Goal: Information Seeking & Learning: Understand process/instructions

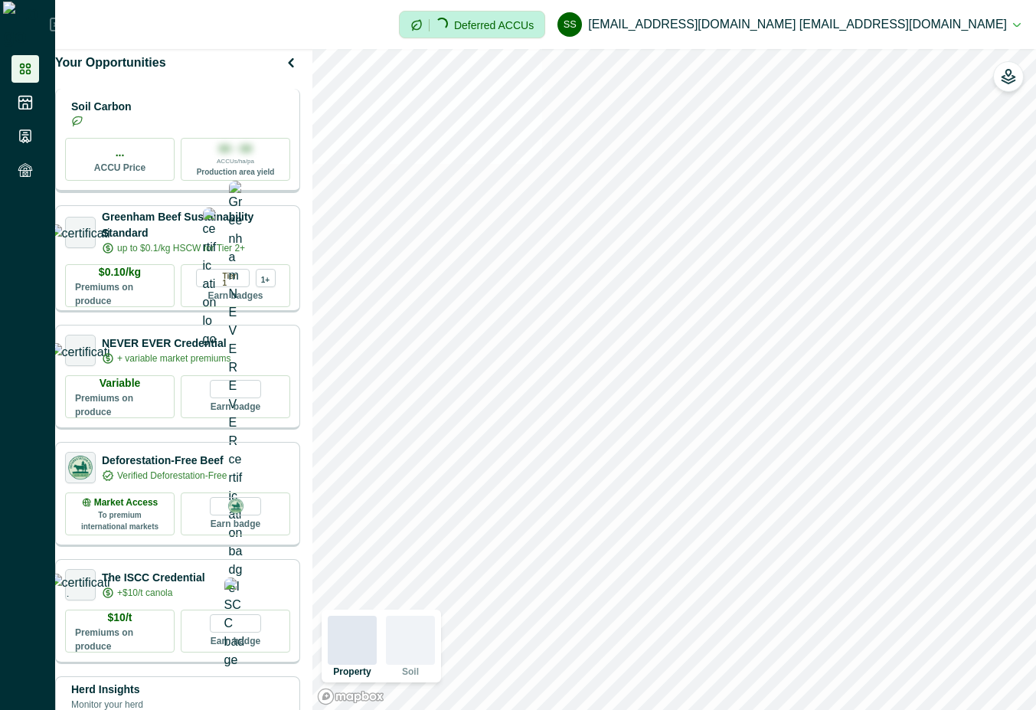
click at [201, 129] on div "Soil Carbon" at bounding box center [177, 113] width 225 height 31
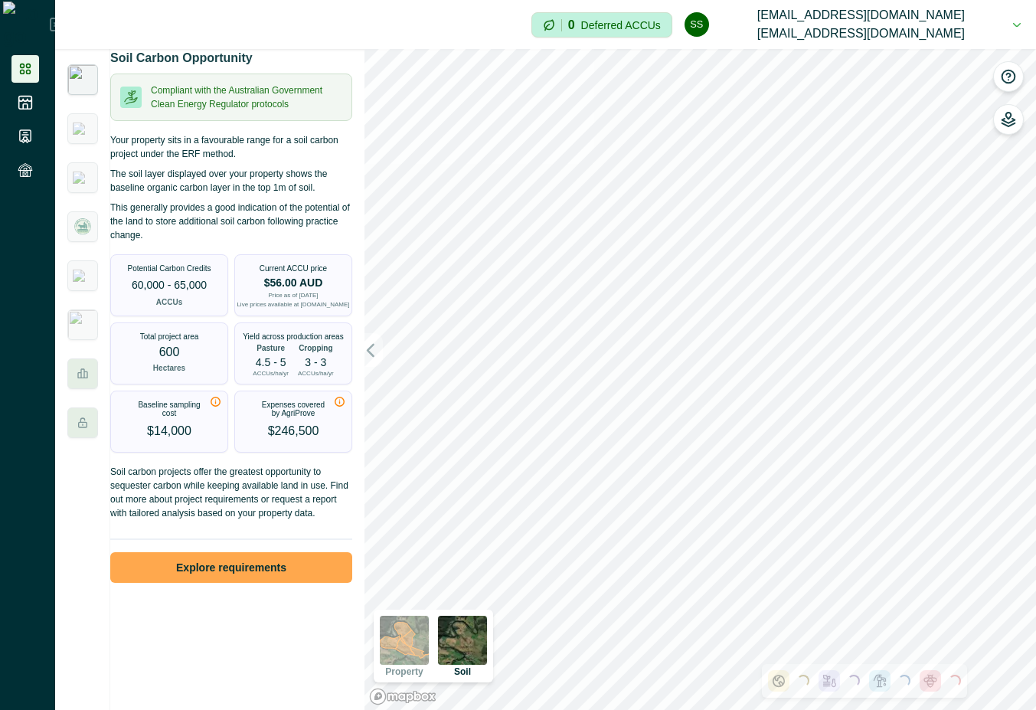
click at [265, 583] on button "Explore requirements" at bounding box center [231, 567] width 242 height 31
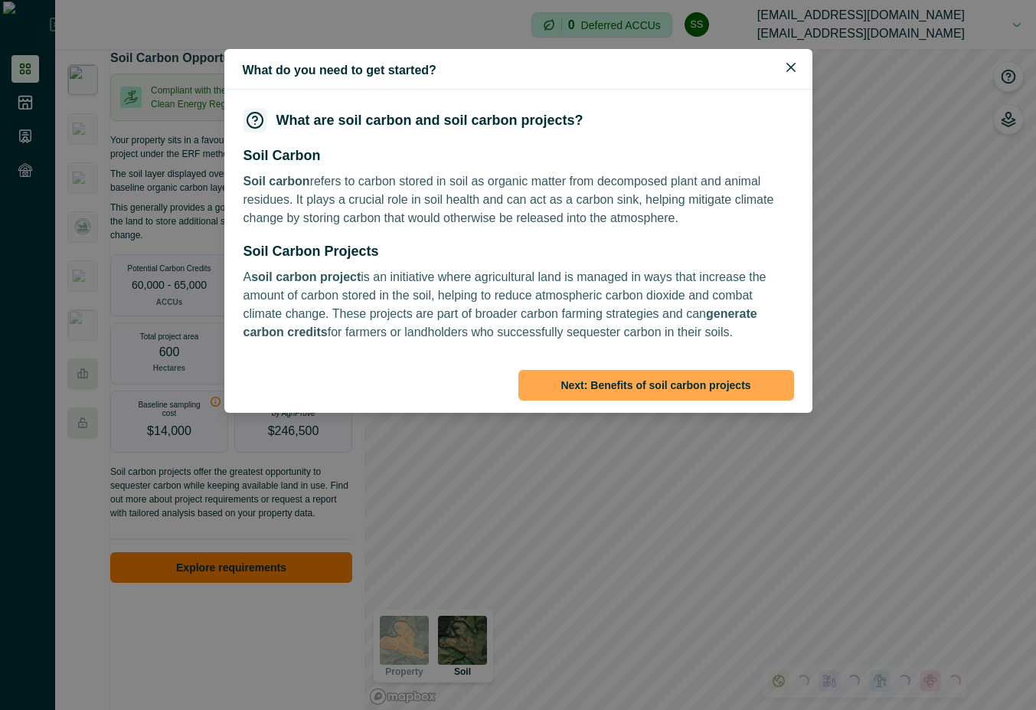
click at [660, 387] on button "Next : Benefits of soil carbon projects" at bounding box center [656, 385] width 276 height 31
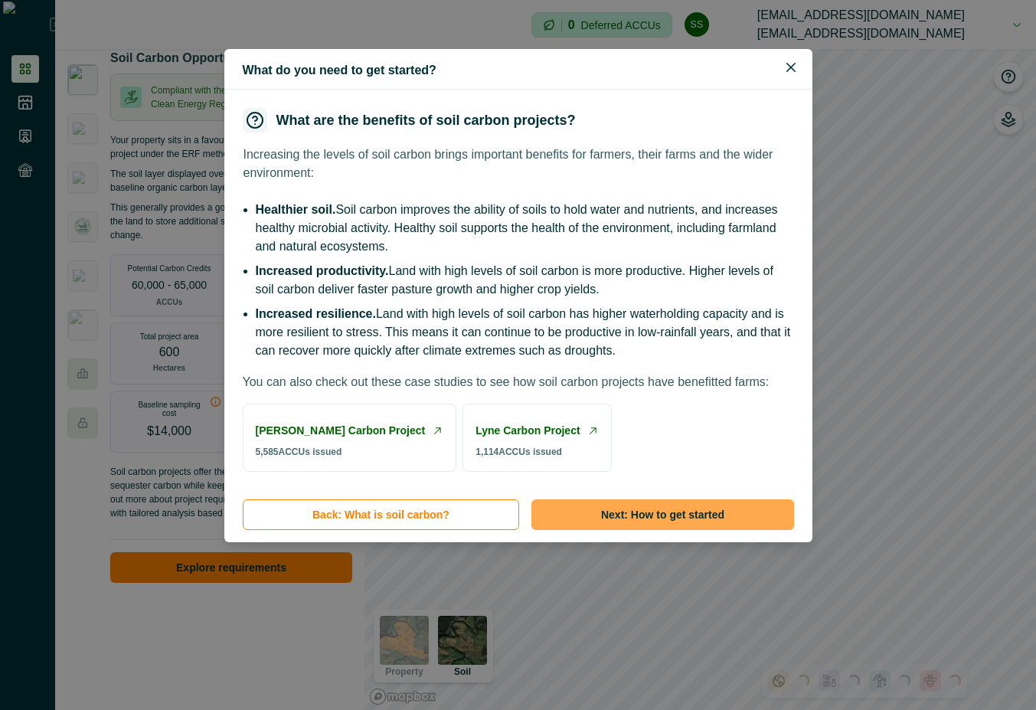
click at [657, 530] on button "Next : How to get started" at bounding box center [662, 514] width 262 height 31
